Goal: Answer question/provide support

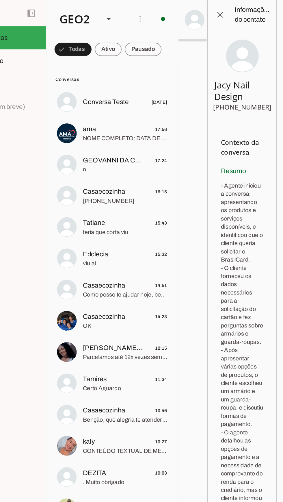
click at [104, 35] on span at bounding box center [91, 35] width 26 height 14
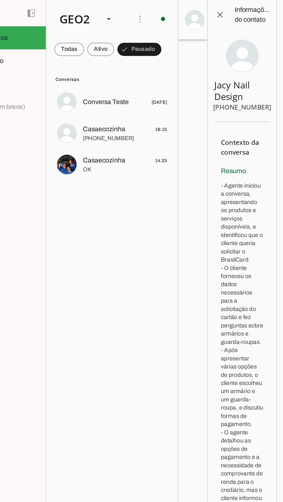
click at [102, 13] on div "GEO2" at bounding box center [92, 13] width 31 height 20
click at [0, 0] on slot "GEO1" at bounding box center [0, 0] width 0 height 0
type md-outlined-select "00zDXm0alVRWuMV8ioHb"
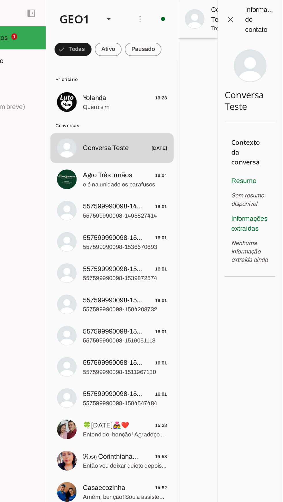
click at [104, 32] on span at bounding box center [91, 35] width 26 height 14
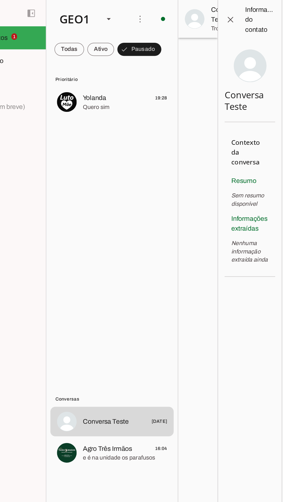
click at [114, 76] on span "Quero sim" at bounding box center [127, 76] width 59 height 6
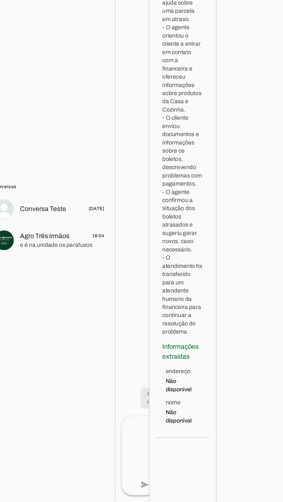
click at [178, 389] on div at bounding box center [177, 251] width 24 height 502
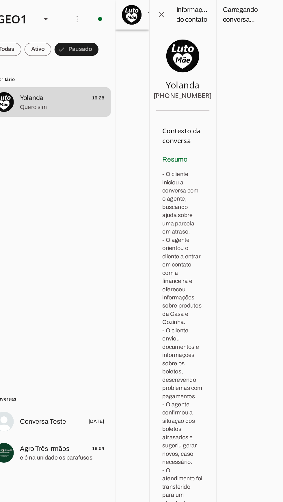
click at [198, 12] on span at bounding box center [198, 10] width 14 height 14
click at [173, 208] on div at bounding box center [177, 251] width 24 height 502
click at [176, 230] on div at bounding box center [177, 251] width 24 height 502
